Goal: Information Seeking & Learning: Learn about a topic

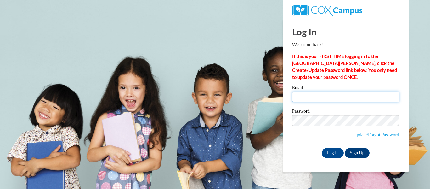
click at [336, 94] on input "Email" at bounding box center [345, 96] width 107 height 11
type input "[EMAIL_ADDRESS][DOMAIN_NAME]"
click at [343, 113] on label "Password" at bounding box center [345, 112] width 107 height 6
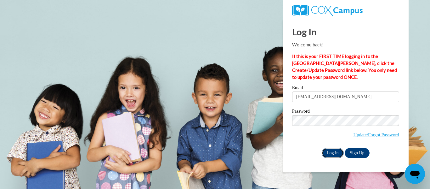
click at [330, 150] on input "Log In" at bounding box center [333, 153] width 22 height 10
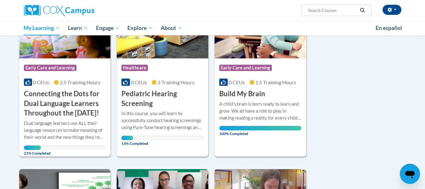
scroll to position [126, 0]
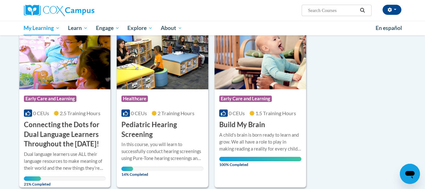
scroll to position [85, 0]
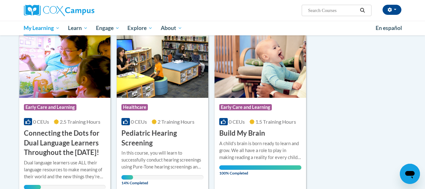
click at [69, 80] on img at bounding box center [65, 65] width 92 height 64
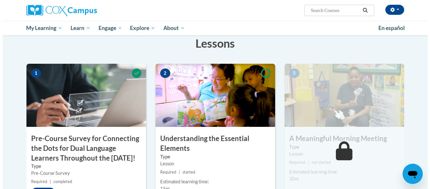
scroll to position [155, 0]
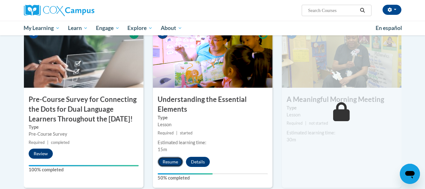
click at [176, 159] on button "Resume" at bounding box center [171, 161] width 26 height 10
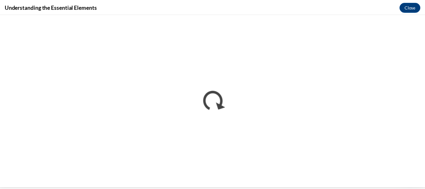
scroll to position [0, 0]
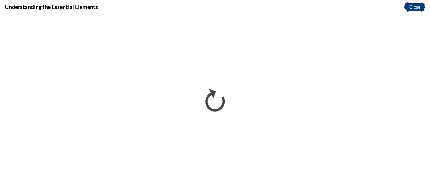
click at [417, 9] on button "Close" at bounding box center [414, 7] width 21 height 10
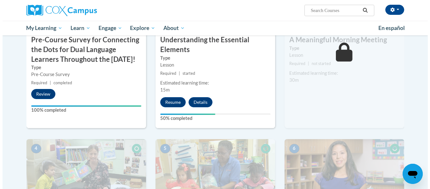
scroll to position [182, 0]
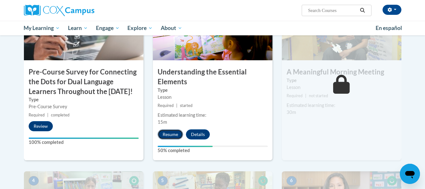
click at [170, 134] on button "Resume" at bounding box center [171, 134] width 26 height 10
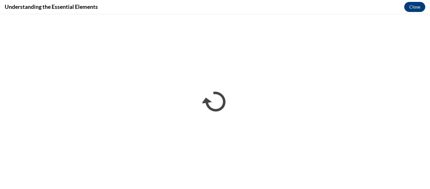
scroll to position [0, 0]
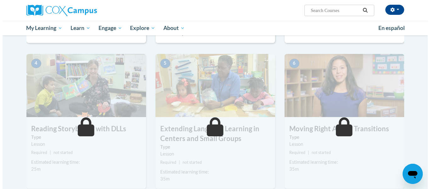
scroll to position [147, 0]
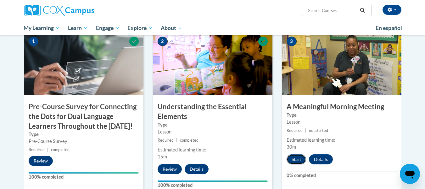
click at [295, 155] on button "Start" at bounding box center [297, 159] width 20 height 10
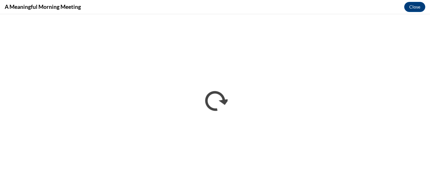
scroll to position [0, 0]
